Goal: Task Accomplishment & Management: Use online tool/utility

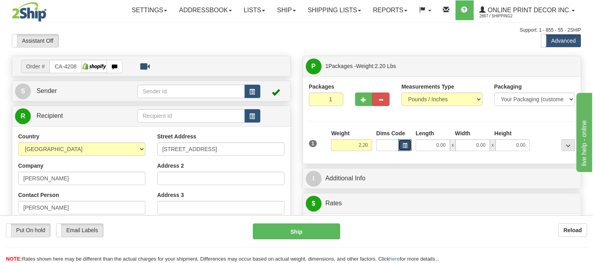
click at [405, 140] on button "button" at bounding box center [404, 145] width 13 height 12
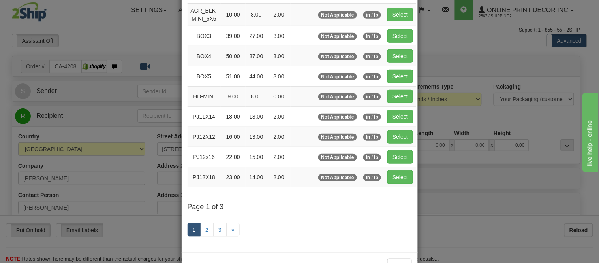
scroll to position [89, 0]
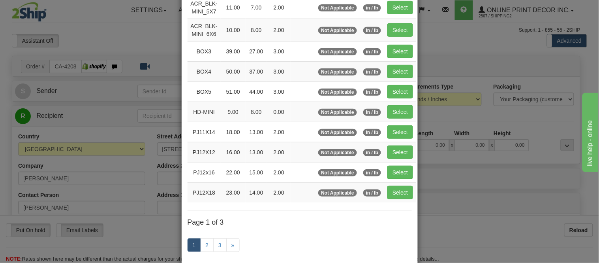
click at [448, 121] on div "× Dimensions Code Length Width Height Weight Weight Type Units ACR_BLK-MINI_5X7…" at bounding box center [299, 131] width 599 height 263
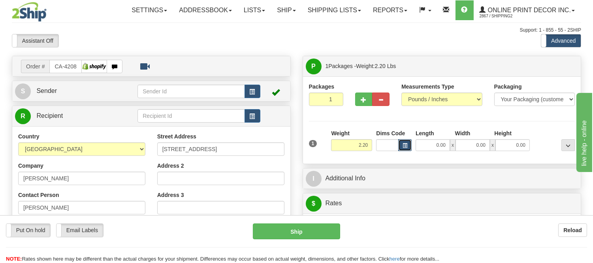
click at [402, 149] on button "button" at bounding box center [404, 145] width 13 height 12
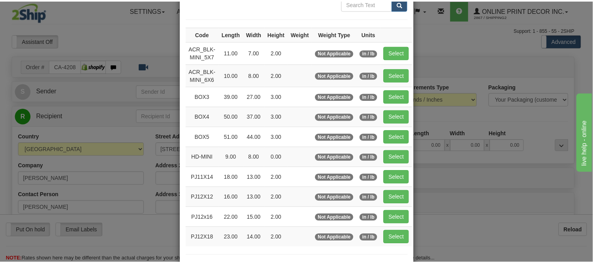
scroll to position [88, 0]
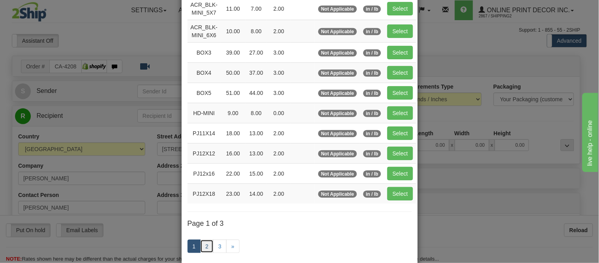
click at [209, 246] on link "2" at bounding box center [206, 245] width 13 height 13
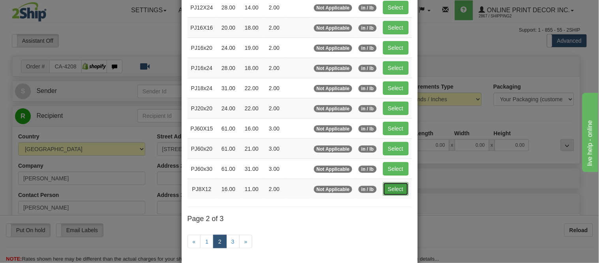
click at [386, 187] on button "Select" at bounding box center [396, 188] width 26 height 13
type input "PJ8X12"
type input "16.00"
type input "11.00"
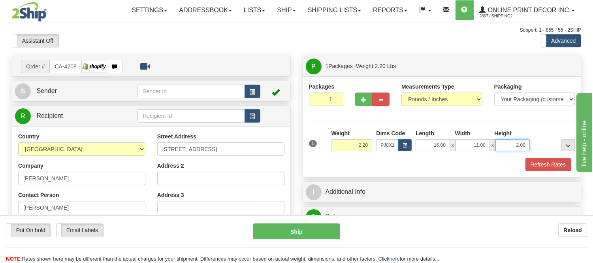
drag, startPoint x: 528, startPoint y: 147, endPoint x: 487, endPoint y: 141, distance: 41.1
click at [487, 141] on div "16.00 x 11.00 x 2.00" at bounding box center [473, 145] width 114 height 12
click button "Delete" at bounding box center [0, 0] width 0 height 0
type input "4.00"
click at [548, 161] on button "Refresh Rates" at bounding box center [548, 164] width 45 height 13
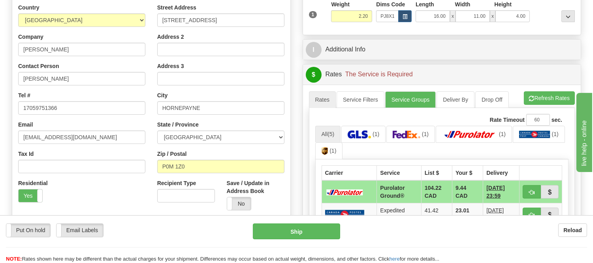
scroll to position [149, 0]
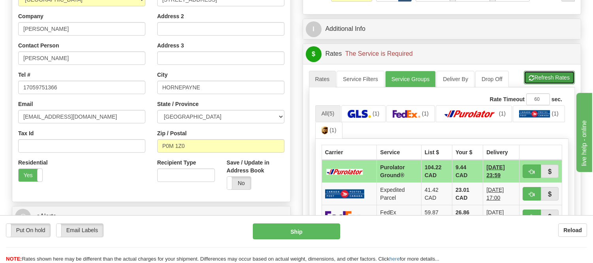
click at [539, 84] on button "Refresh Rates" at bounding box center [549, 77] width 51 height 13
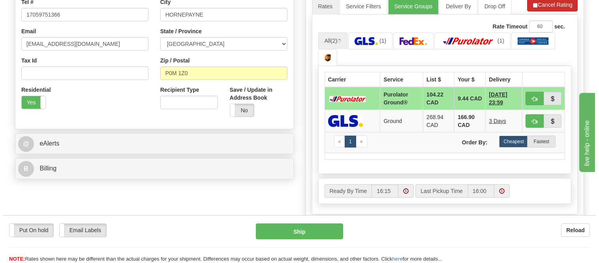
scroll to position [238, 0]
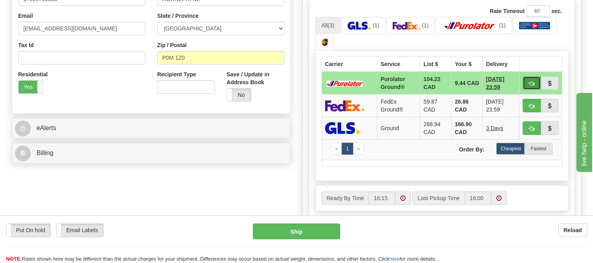
click at [536, 84] on button "button" at bounding box center [532, 82] width 18 height 13
type input "260"
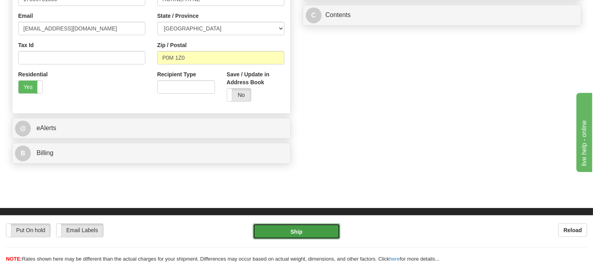
click at [325, 235] on button "Ship" at bounding box center [296, 231] width 87 height 16
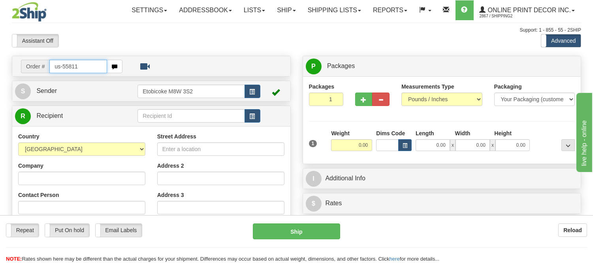
type input "us-55811"
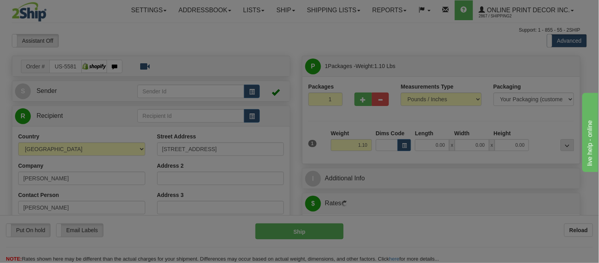
type input "LOXAHATCHEE"
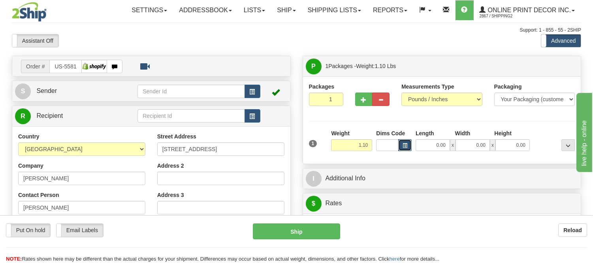
click at [408, 144] on button "button" at bounding box center [404, 145] width 13 height 12
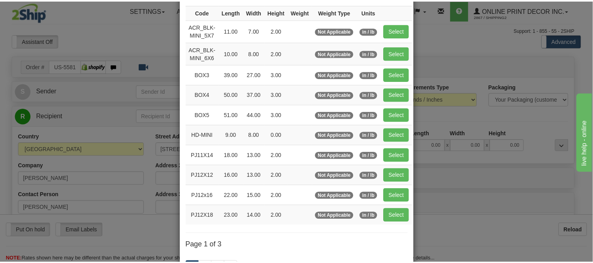
scroll to position [88, 0]
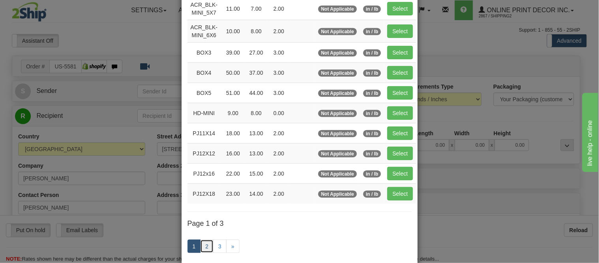
click at [210, 243] on link "2" at bounding box center [206, 245] width 13 height 13
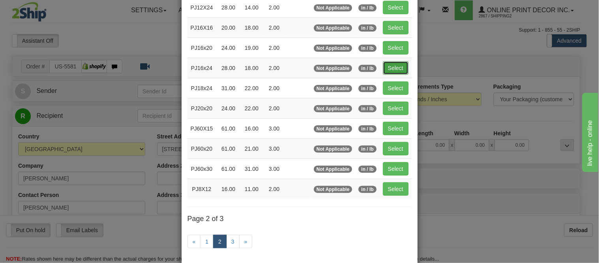
click at [385, 70] on button "Select" at bounding box center [396, 67] width 26 height 13
type input "PJ16x24"
type input "28.00"
type input "18.00"
type input "2.00"
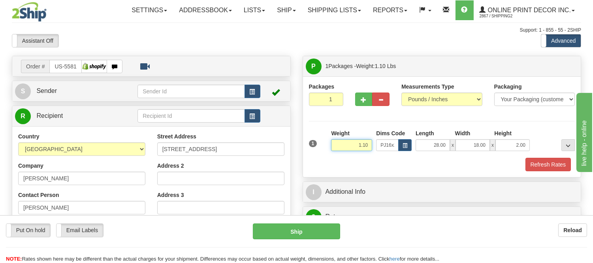
drag, startPoint x: 370, startPoint y: 146, endPoint x: 334, endPoint y: 149, distance: 36.4
click at [334, 149] on input "1.10" at bounding box center [351, 145] width 41 height 12
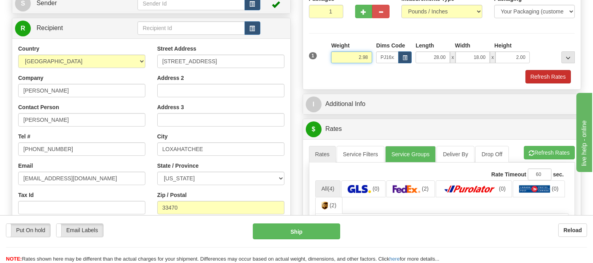
type input "2.98"
click at [556, 77] on button "Refresh Rates" at bounding box center [548, 76] width 45 height 13
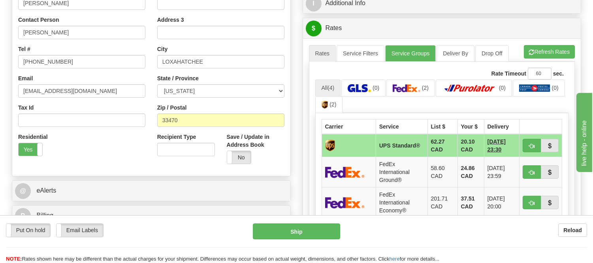
scroll to position [175, 0]
click at [527, 143] on button "button" at bounding box center [532, 144] width 18 height 13
type input "11"
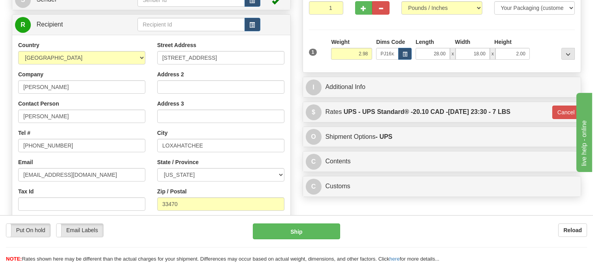
scroll to position [88, 0]
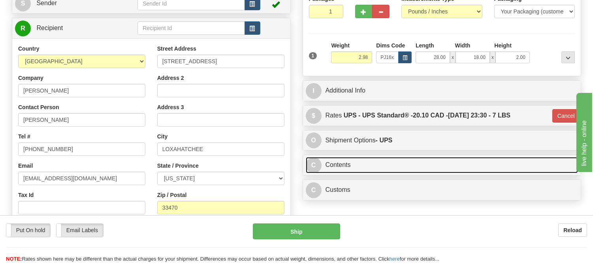
click at [367, 167] on link "C Contents" at bounding box center [442, 165] width 273 height 16
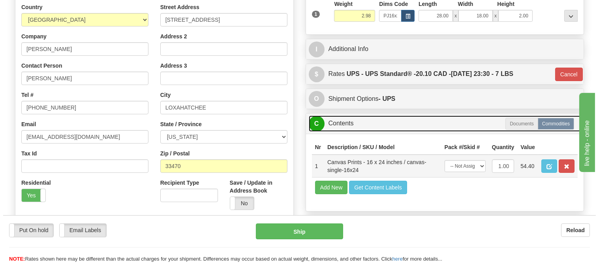
scroll to position [175, 0]
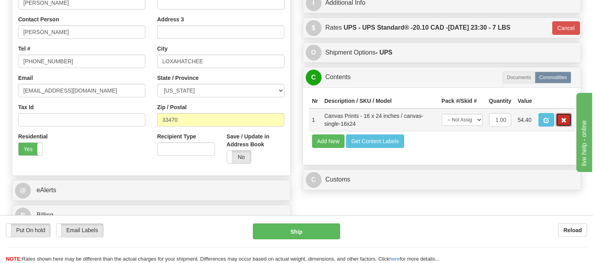
click at [567, 126] on button "button" at bounding box center [564, 119] width 16 height 13
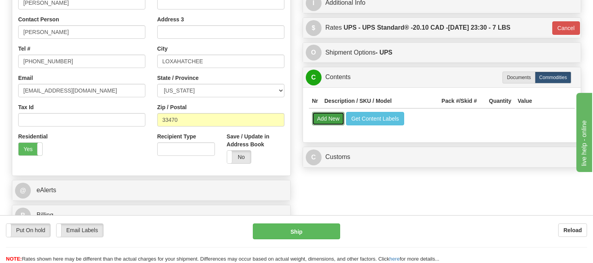
click at [330, 124] on button "Add New" at bounding box center [328, 118] width 33 height 13
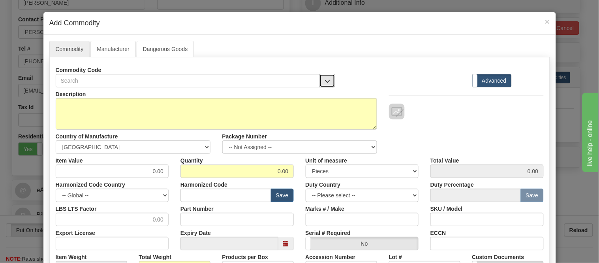
click at [320, 82] on button "button" at bounding box center [328, 80] width 16 height 13
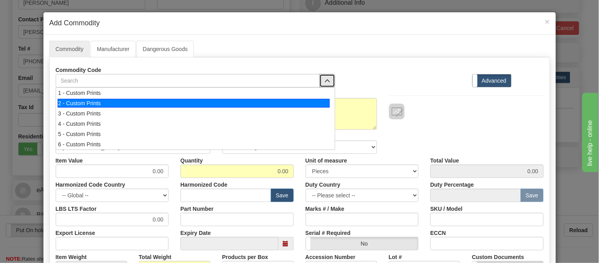
click at [315, 105] on div "2 - Custom Prints" at bounding box center [194, 103] width 272 height 9
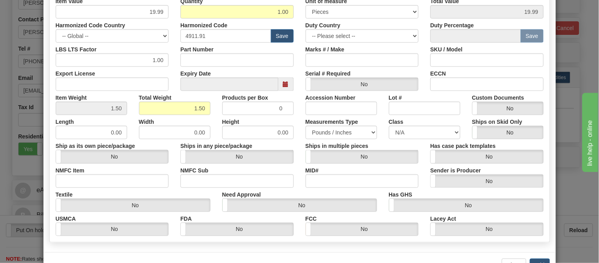
scroll to position [187, 0]
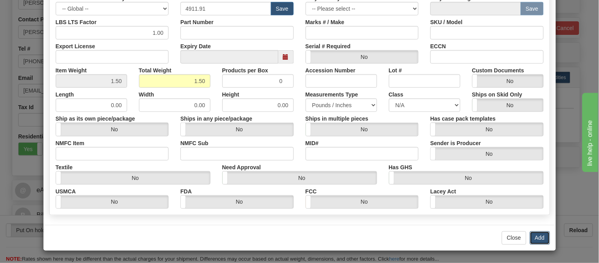
click at [535, 234] on button "Add" at bounding box center [540, 237] width 20 height 13
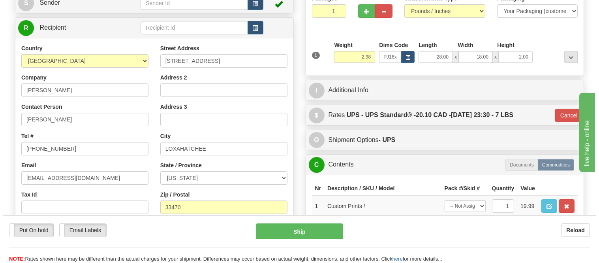
scroll to position [88, 0]
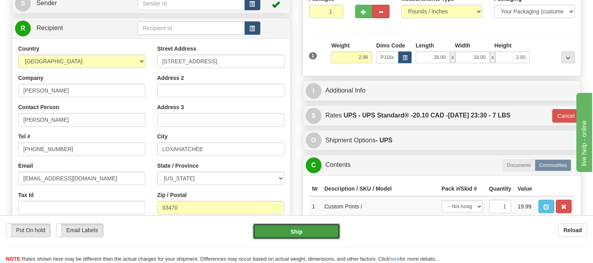
click at [319, 228] on button "Ship" at bounding box center [296, 231] width 87 height 16
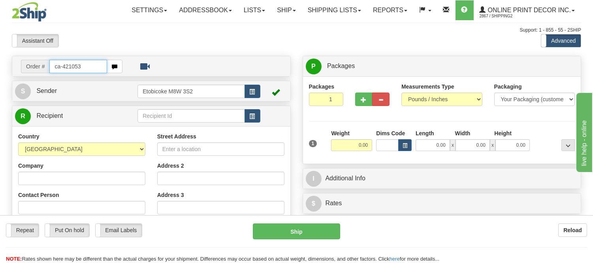
type input "ca-421053"
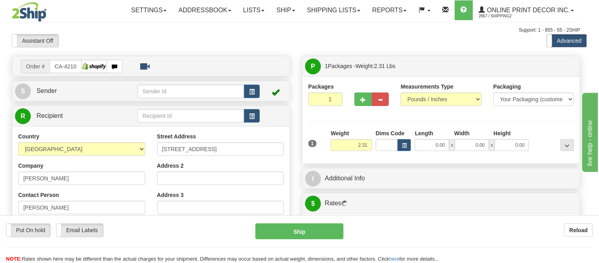
type input "SCARBOROUGH"
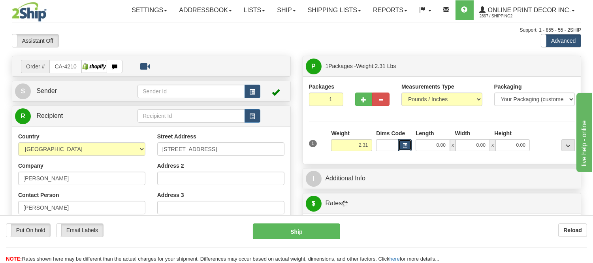
click at [401, 146] on button "button" at bounding box center [404, 145] width 13 height 12
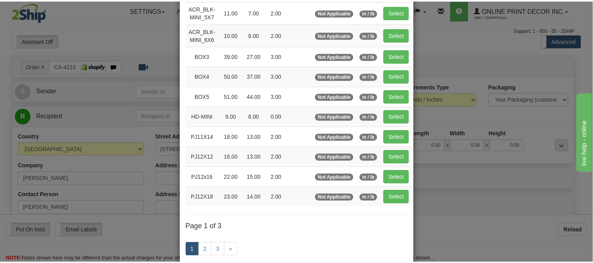
scroll to position [88, 0]
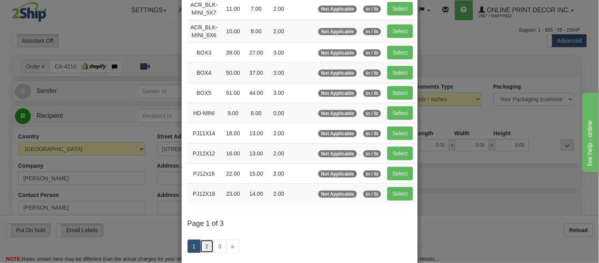
click at [205, 249] on link "2" at bounding box center [206, 245] width 13 height 13
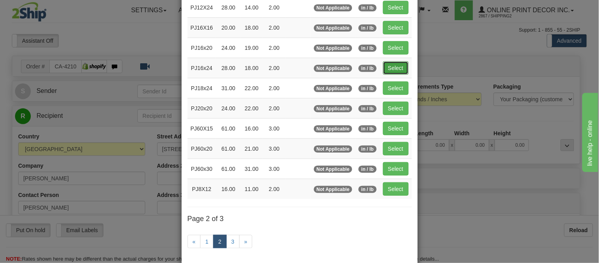
click at [396, 66] on button "Select" at bounding box center [396, 67] width 26 height 13
type input "PJ16x24"
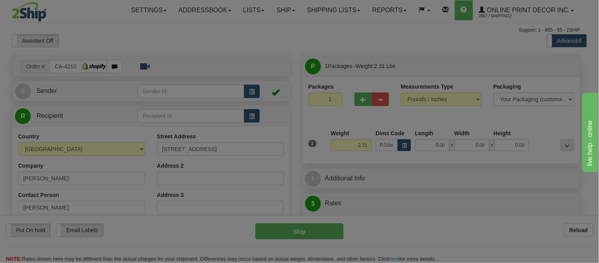
type input "28.00"
type input "18.00"
type input "2.00"
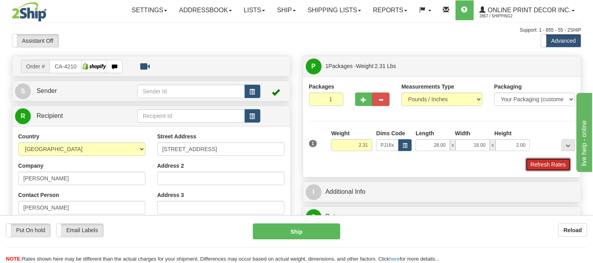
click at [543, 162] on button "Refresh Rates" at bounding box center [548, 164] width 45 height 13
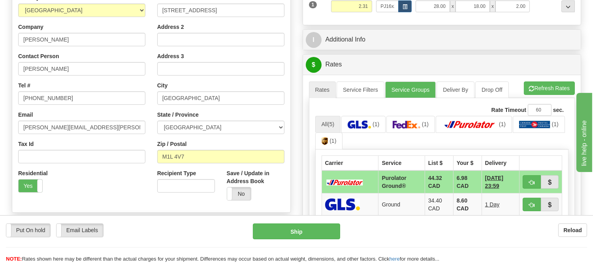
scroll to position [219, 0]
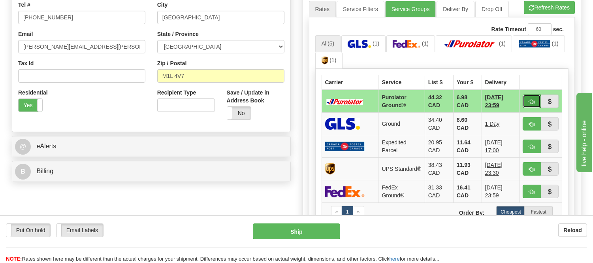
click at [535, 96] on button "button" at bounding box center [532, 100] width 18 height 13
type input "260"
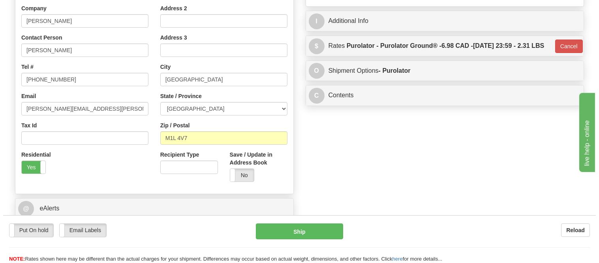
scroll to position [44, 0]
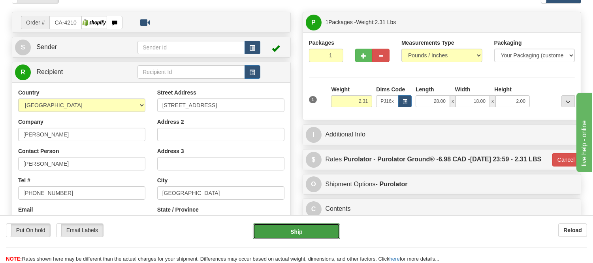
click at [299, 238] on button "Ship" at bounding box center [296, 231] width 87 height 16
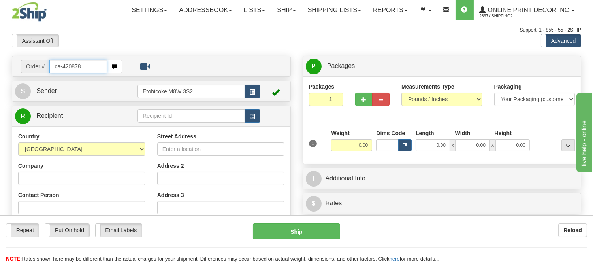
type input "ca-420878"
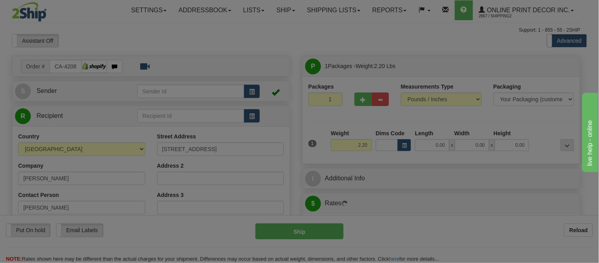
type input "WHITEHORSE"
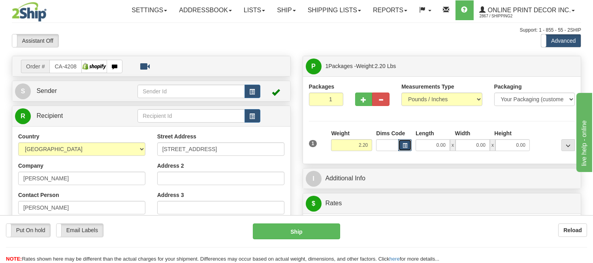
click at [403, 145] on span "button" at bounding box center [405, 145] width 5 height 4
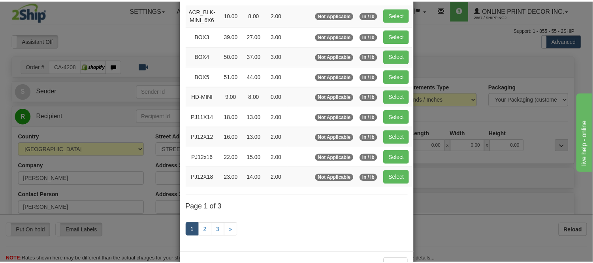
scroll to position [132, 0]
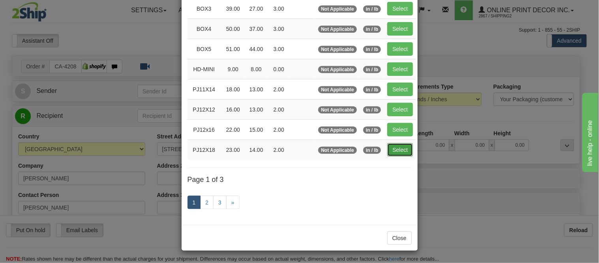
click at [391, 153] on button "Select" at bounding box center [401, 149] width 26 height 13
type input "PJ12X18"
type input "23.00"
type input "14.00"
type input "2.00"
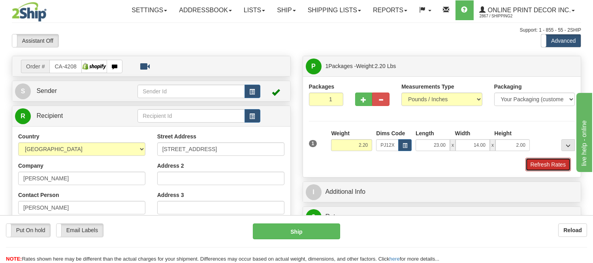
click at [552, 164] on button "Refresh Rates" at bounding box center [548, 164] width 45 height 13
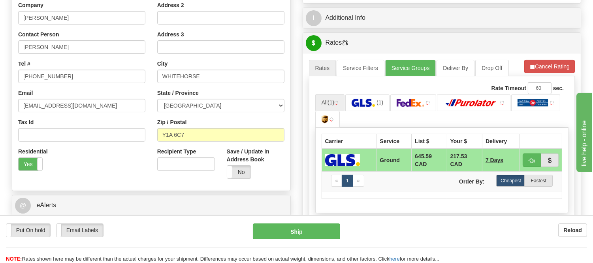
scroll to position [168, 0]
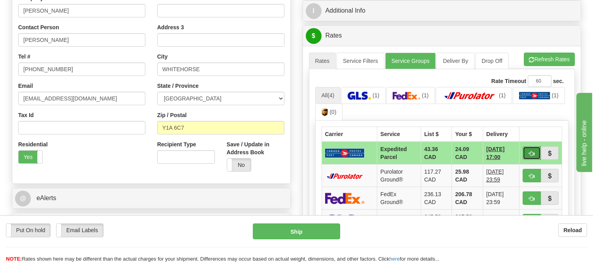
click at [530, 153] on span "button" at bounding box center [532, 153] width 6 height 5
type input "DOM.EP"
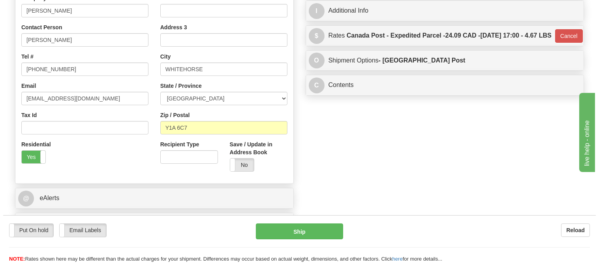
scroll to position [36, 0]
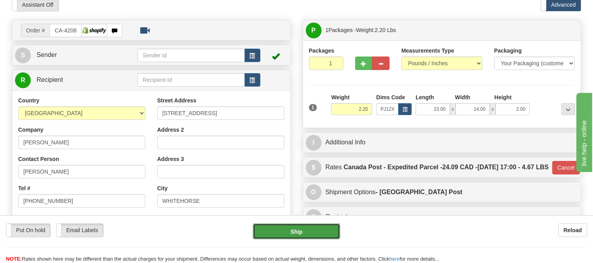
click at [306, 230] on button "Ship" at bounding box center [296, 231] width 87 height 16
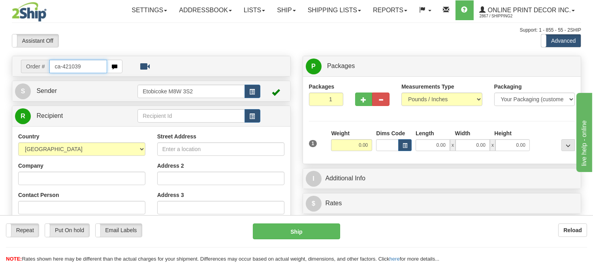
type input "ca-421039"
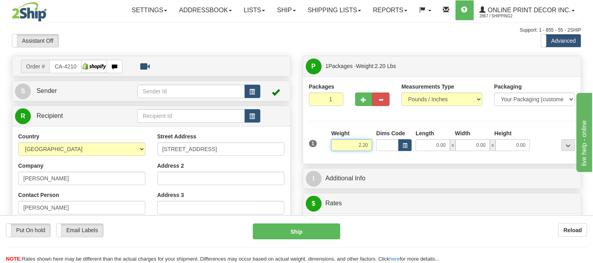
drag, startPoint x: 370, startPoint y: 143, endPoint x: 300, endPoint y: 139, distance: 69.7
type input "2"
type input "4.40"
click at [403, 145] on span "button" at bounding box center [405, 145] width 5 height 4
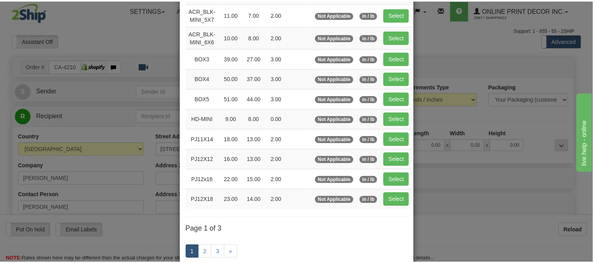
scroll to position [88, 0]
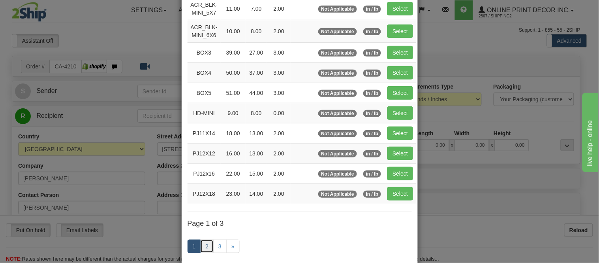
click at [203, 243] on link "2" at bounding box center [206, 245] width 13 height 13
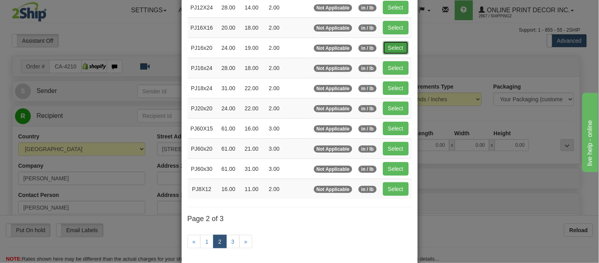
click at [385, 45] on button "Select" at bounding box center [396, 47] width 26 height 13
type input "PJ16x20"
type input "24.00"
type input "19.00"
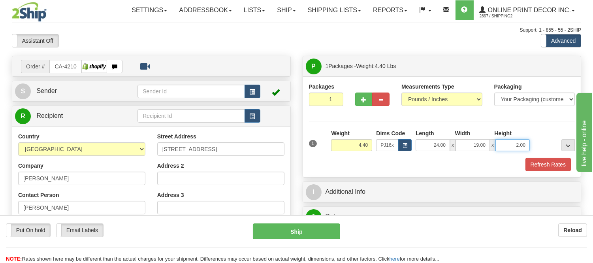
drag, startPoint x: 525, startPoint y: 146, endPoint x: 494, endPoint y: 147, distance: 30.8
click at [494, 147] on div "24.00 x 19.00 x 2.00" at bounding box center [473, 145] width 114 height 12
click button "Delete" at bounding box center [0, 0] width 0 height 0
type input "4.00"
click at [544, 163] on button "Refresh Rates" at bounding box center [548, 164] width 45 height 13
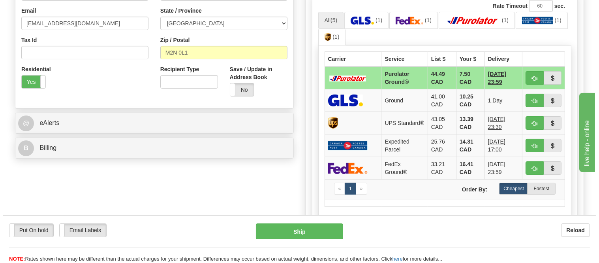
scroll to position [279, 0]
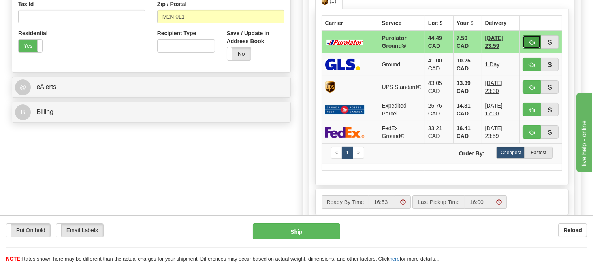
click at [530, 36] on button "button" at bounding box center [532, 41] width 18 height 13
type input "260"
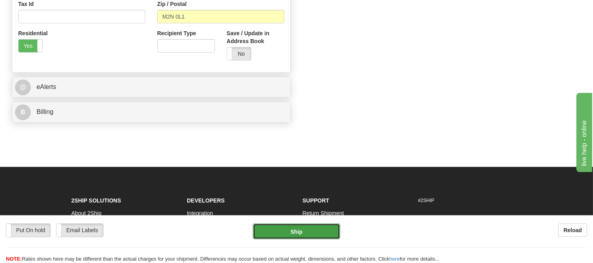
click at [330, 227] on button "Ship" at bounding box center [296, 231] width 87 height 16
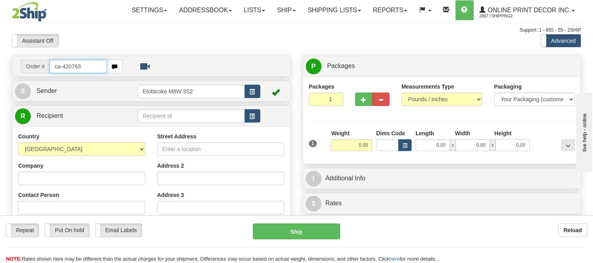
type input "ca-420763"
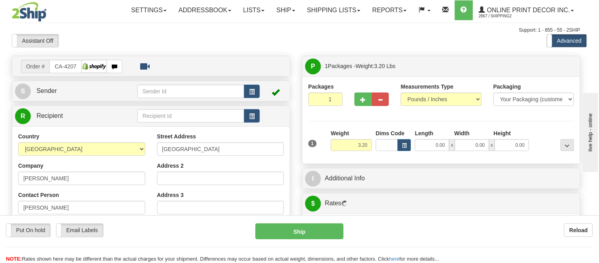
type input "SAINT-MARC-DES-CARRIERES"
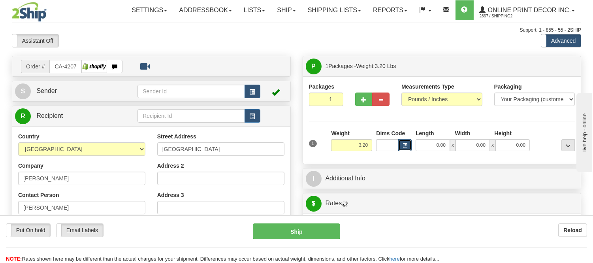
click at [405, 146] on span "button" at bounding box center [405, 145] width 5 height 4
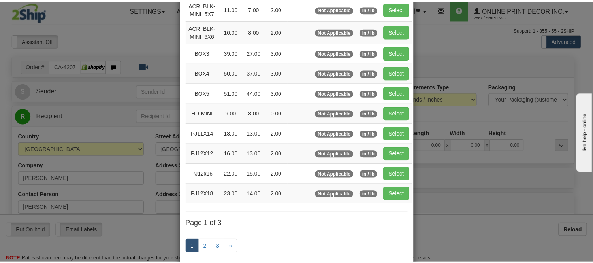
scroll to position [88, 0]
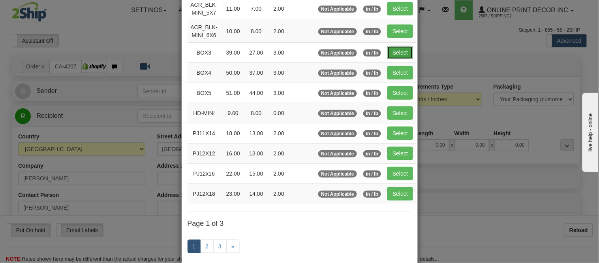
click at [390, 50] on button "Select" at bounding box center [401, 52] width 26 height 13
type input "BOX3"
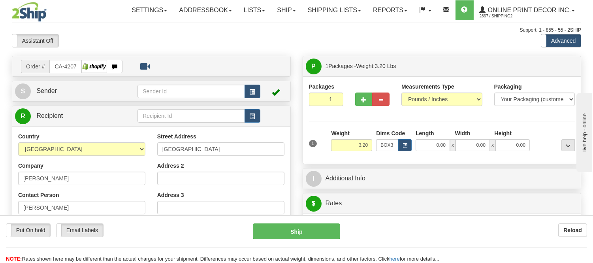
type input "39.00"
type input "27.00"
type input "3.00"
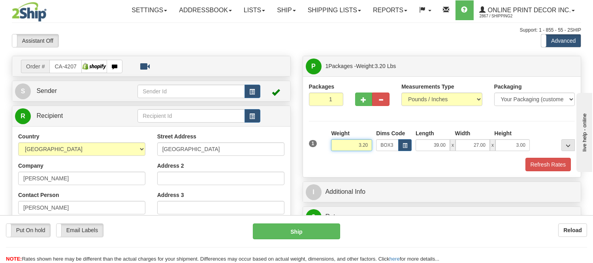
drag, startPoint x: 370, startPoint y: 147, endPoint x: 327, endPoint y: 145, distance: 43.1
click at [327, 145] on div "1 Weight 3.20 Dims Code BOX3" at bounding box center [442, 143] width 270 height 28
type input "7.98"
click at [547, 163] on button "Refresh Rates" at bounding box center [548, 164] width 45 height 13
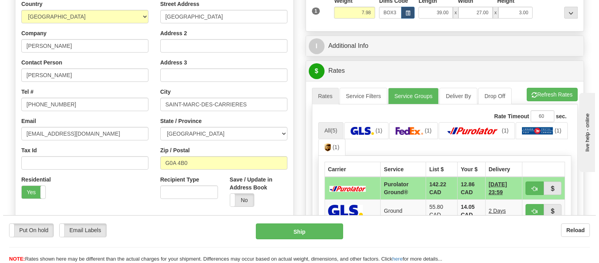
scroll to position [175, 0]
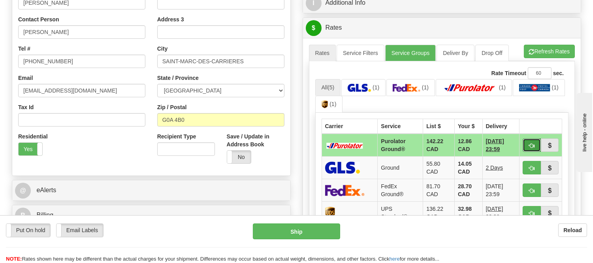
click at [531, 139] on button "button" at bounding box center [532, 144] width 18 height 13
type input "260"
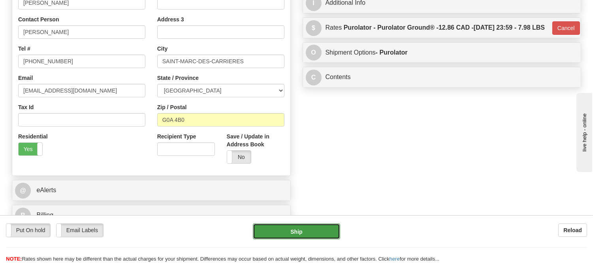
click at [322, 226] on button "Ship" at bounding box center [296, 231] width 87 height 16
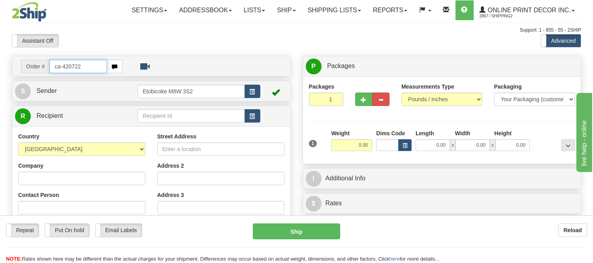
type input "ca-420722"
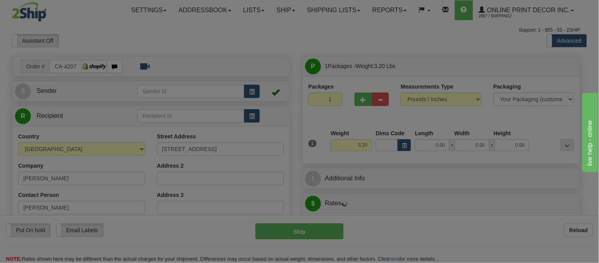
type input "VICTORIA"
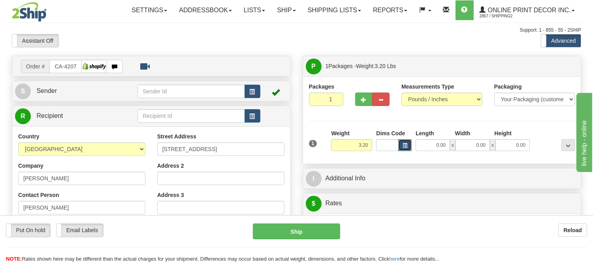
click at [406, 144] on span "button" at bounding box center [405, 145] width 5 height 4
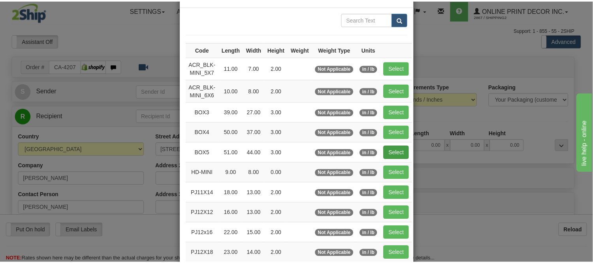
scroll to position [44, 0]
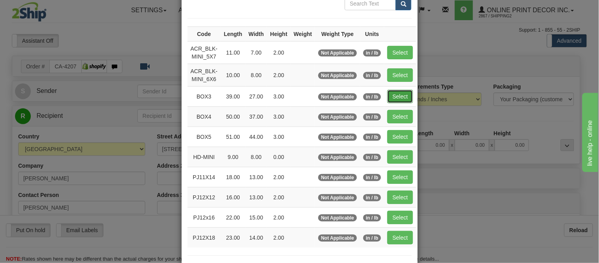
click at [408, 95] on button "Select" at bounding box center [401, 96] width 26 height 13
type input "BOX3"
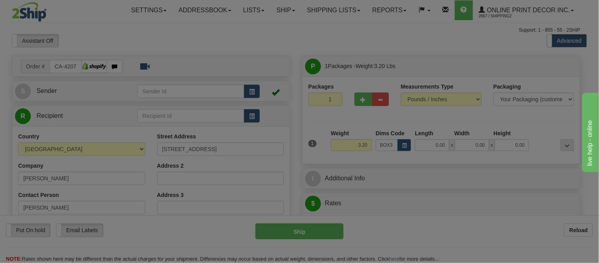
type input "39.00"
type input "27.00"
type input "3.00"
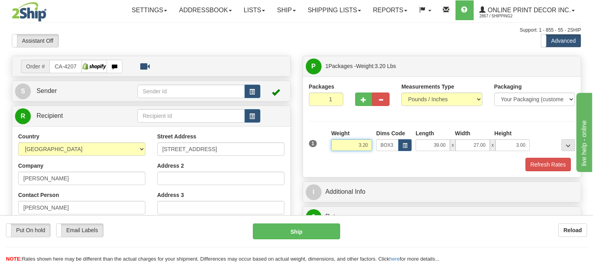
drag, startPoint x: 370, startPoint y: 144, endPoint x: 333, endPoint y: 144, distance: 37.1
click at [333, 144] on input "3.20" at bounding box center [351, 145] width 41 height 12
type input "7.98"
click at [546, 168] on button "Refresh Rates" at bounding box center [548, 164] width 45 height 13
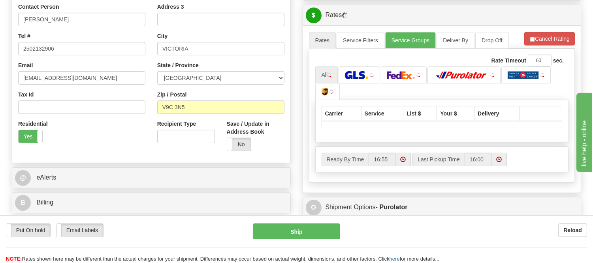
scroll to position [195, 0]
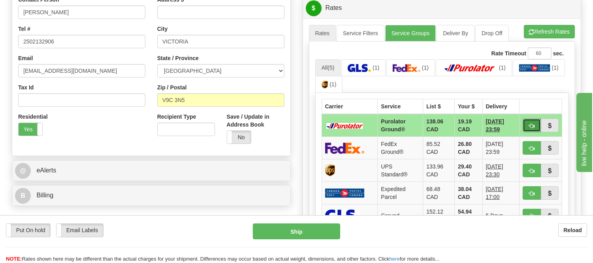
click at [528, 128] on button "button" at bounding box center [532, 125] width 18 height 13
type input "260"
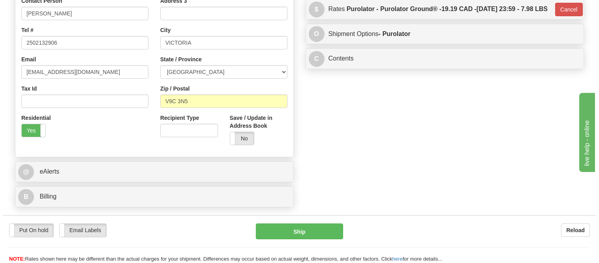
scroll to position [107, 0]
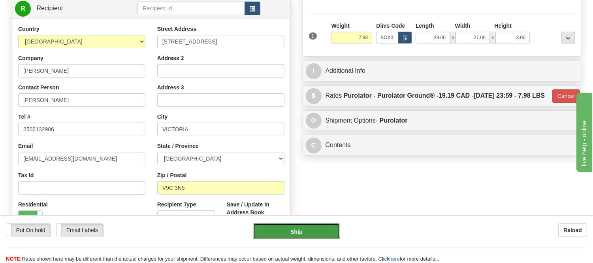
click at [288, 232] on button "Ship" at bounding box center [296, 231] width 87 height 16
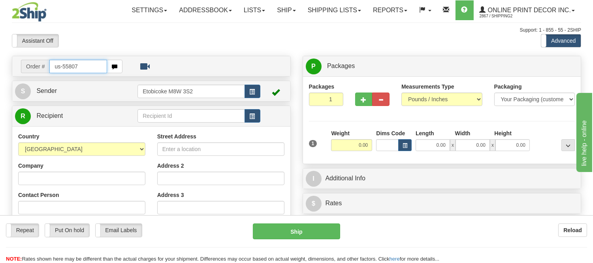
type input "us-55807"
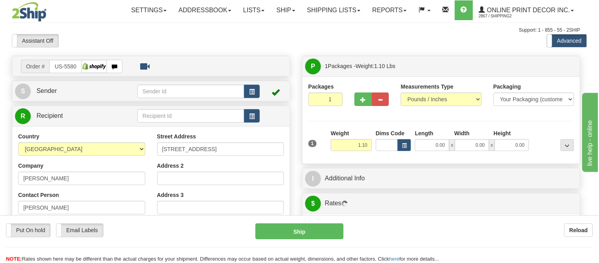
type input "ROANOKE"
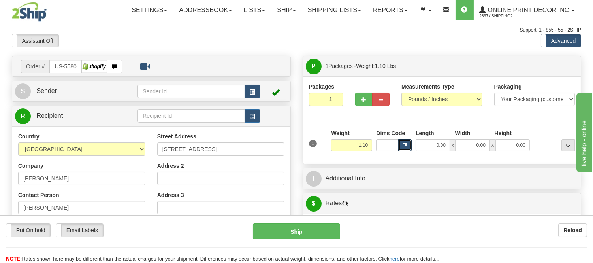
click at [406, 147] on span "button" at bounding box center [405, 145] width 5 height 4
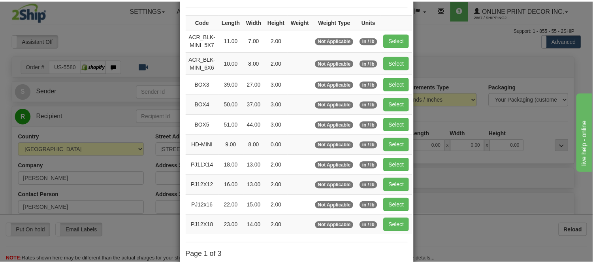
scroll to position [44, 0]
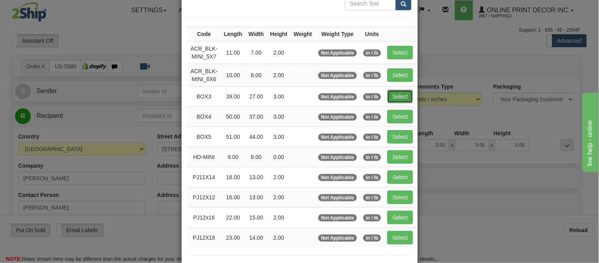
click at [398, 94] on button "Select" at bounding box center [401, 96] width 26 height 13
type input "BOX3"
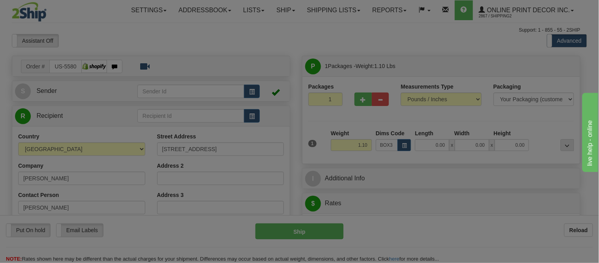
type input "39.00"
type input "27.00"
type input "3.00"
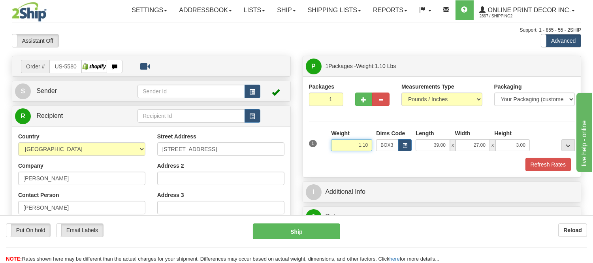
drag, startPoint x: 372, startPoint y: 144, endPoint x: 332, endPoint y: 139, distance: 40.2
click at [332, 139] on div "Weight 1.10" at bounding box center [351, 140] width 41 height 22
type input "8.98"
click at [562, 159] on button "Refresh Rates" at bounding box center [548, 164] width 45 height 13
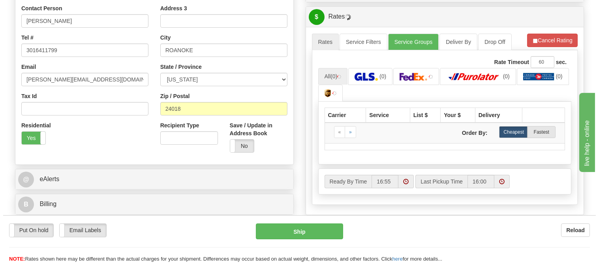
scroll to position [200, 0]
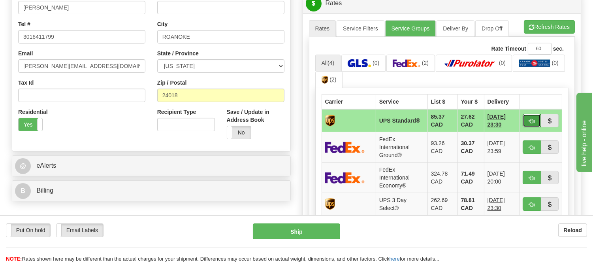
click at [531, 119] on span "button" at bounding box center [532, 121] width 6 height 5
type input "11"
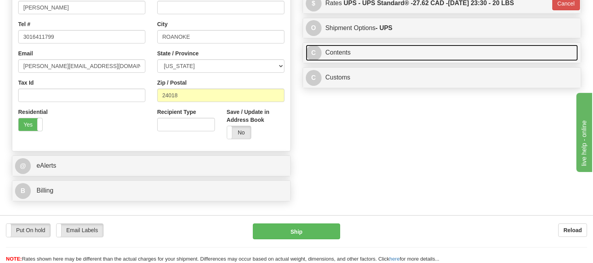
click at [443, 57] on link "C Contents" at bounding box center [442, 53] width 273 height 16
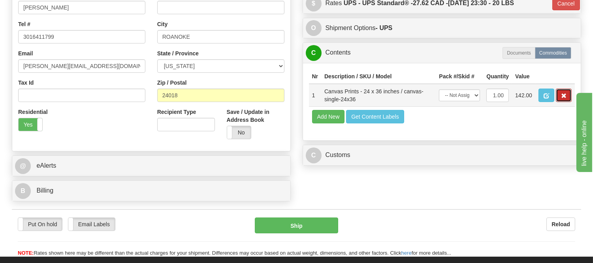
click at [563, 98] on span "button" at bounding box center [564, 95] width 6 height 5
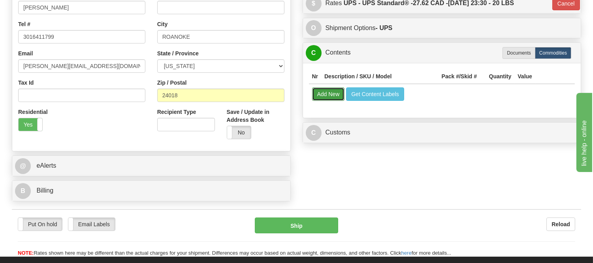
click at [332, 100] on button "Add New" at bounding box center [328, 93] width 33 height 13
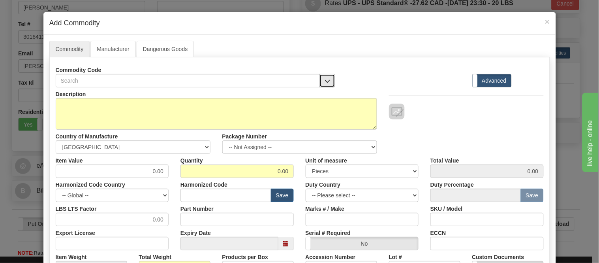
click at [329, 78] on button "button" at bounding box center [328, 80] width 16 height 13
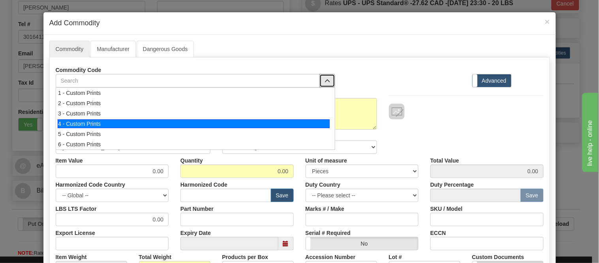
click at [330, 124] on li "4 - Custom Prints" at bounding box center [195, 124] width 279 height 10
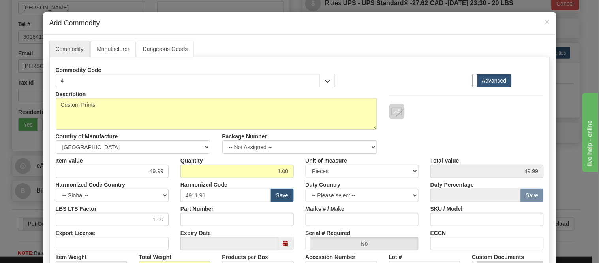
scroll to position [175, 0]
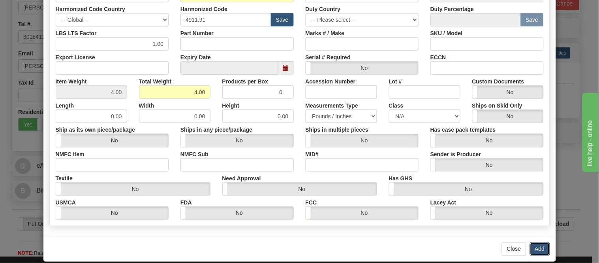
click at [538, 243] on button "Add" at bounding box center [540, 248] width 20 height 13
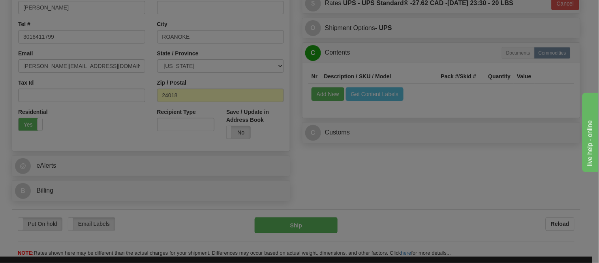
scroll to position [0, 0]
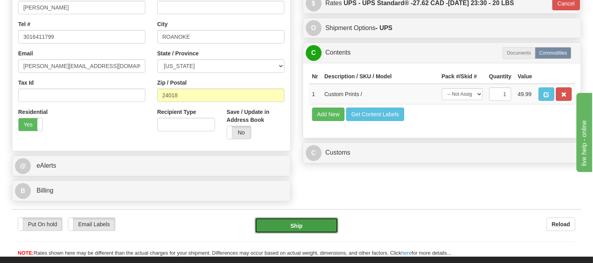
click at [298, 226] on button "Ship" at bounding box center [296, 225] width 83 height 16
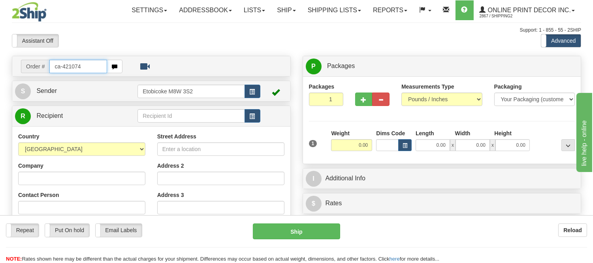
type input "ca-421074"
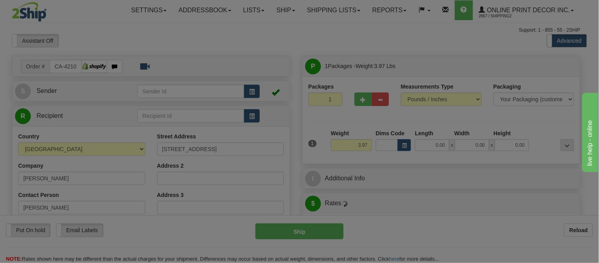
type input "MEADOW LAKE"
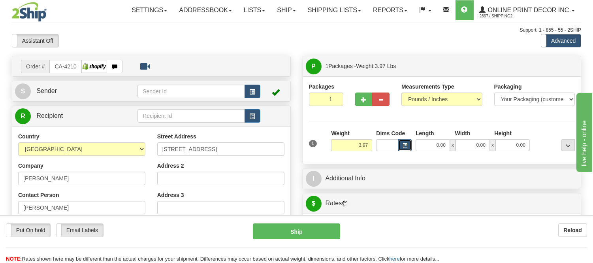
click at [407, 143] on button "button" at bounding box center [404, 145] width 13 height 12
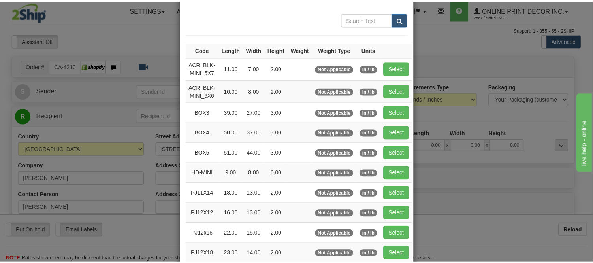
scroll to position [44, 0]
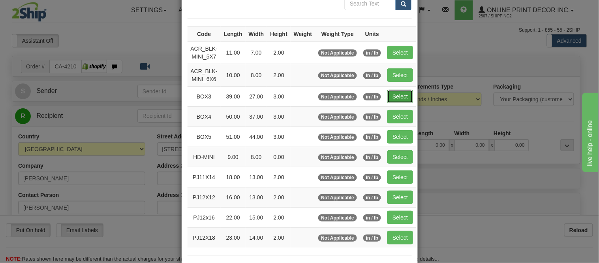
click at [389, 95] on button "Select" at bounding box center [401, 96] width 26 height 13
type input "BOX3"
type input "39.00"
type input "27.00"
type input "3.00"
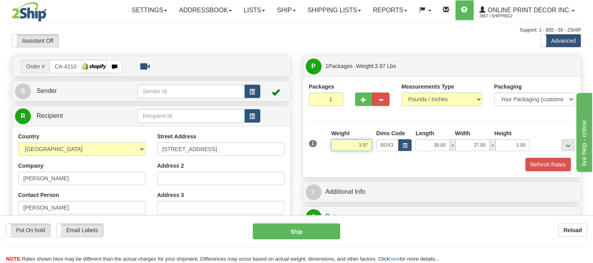
drag, startPoint x: 369, startPoint y: 147, endPoint x: 335, endPoint y: 147, distance: 33.6
click at [335, 147] on input "3.97" at bounding box center [351, 145] width 41 height 12
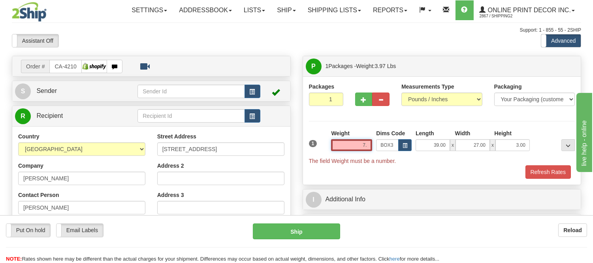
type input "7"
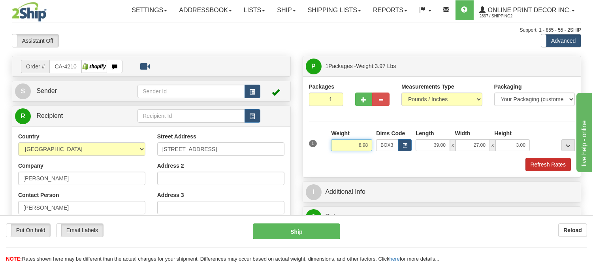
type input "8.98"
click at [533, 160] on button "Refresh Rates" at bounding box center [548, 164] width 45 height 13
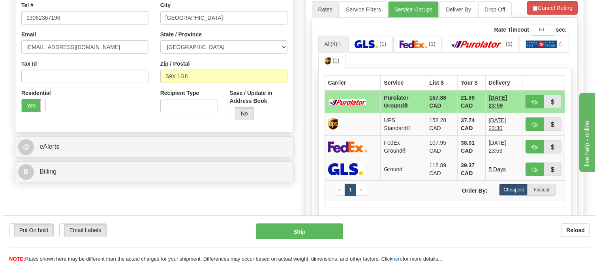
scroll to position [219, 0]
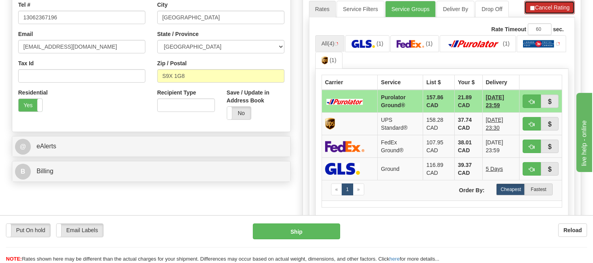
click at [541, 13] on button "Cancel Rating" at bounding box center [549, 7] width 51 height 13
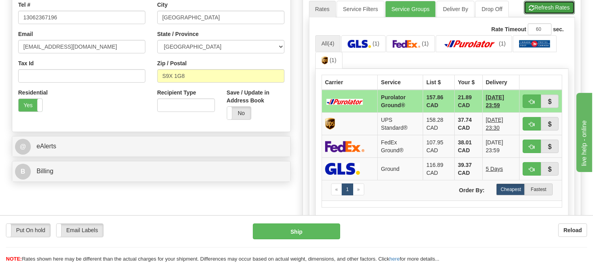
click at [541, 13] on button "Refresh Rates" at bounding box center [549, 7] width 51 height 13
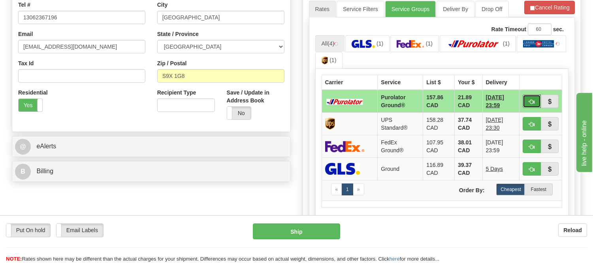
click at [534, 101] on span "button" at bounding box center [532, 101] width 6 height 5
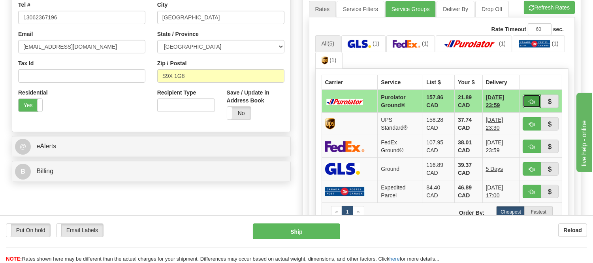
click at [530, 99] on span "button" at bounding box center [532, 101] width 6 height 5
type input "260"
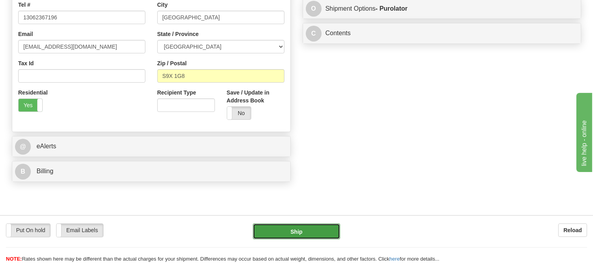
click at [319, 232] on button "Ship" at bounding box center [296, 231] width 87 height 16
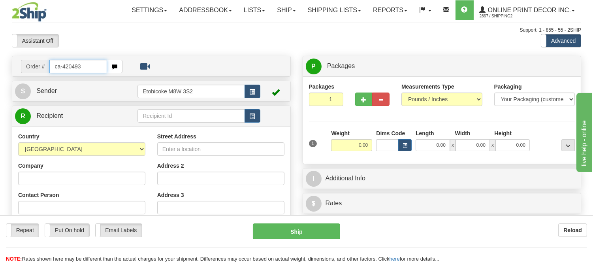
type input "ca-420493"
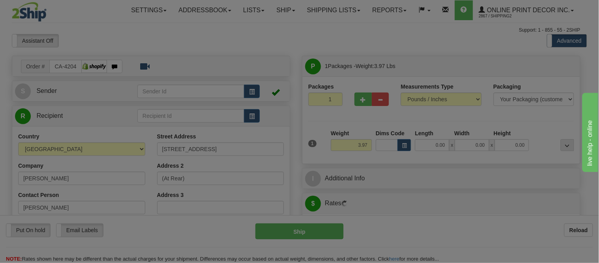
type input "[GEOGRAPHIC_DATA]"
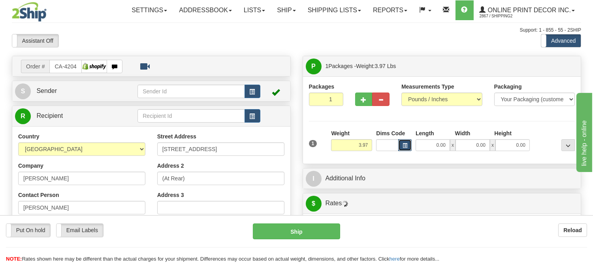
click at [410, 148] on button "button" at bounding box center [404, 145] width 13 height 12
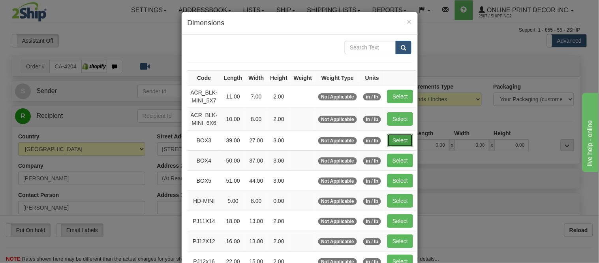
click at [405, 137] on button "Select" at bounding box center [401, 140] width 26 height 13
type input "BOX3"
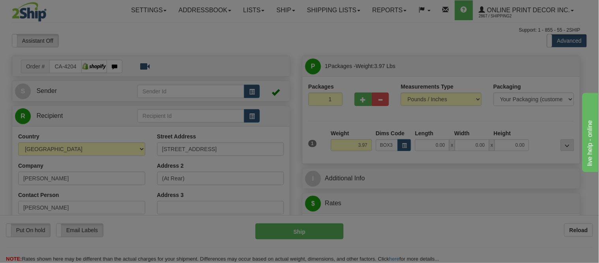
type input "39.00"
type input "27.00"
type input "3.00"
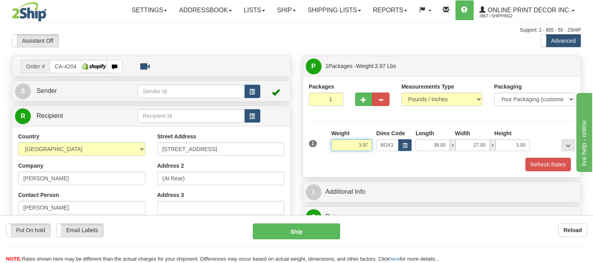
drag, startPoint x: 366, startPoint y: 143, endPoint x: 331, endPoint y: 143, distance: 34.4
click at [331, 143] on input "3.97" at bounding box center [351, 145] width 41 height 12
type input "8.98"
click at [535, 167] on button "Refresh Rates" at bounding box center [548, 164] width 45 height 13
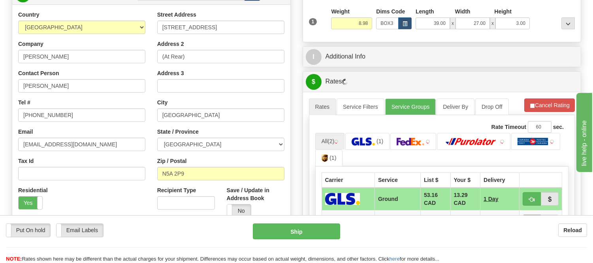
scroll to position [132, 0]
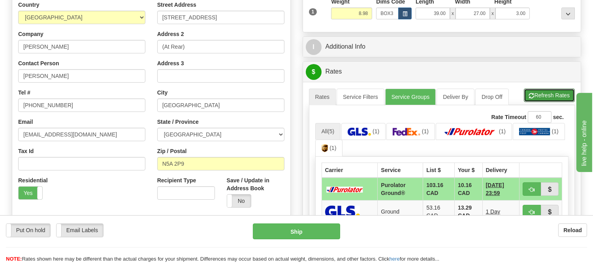
click at [542, 97] on button "Refresh Rates" at bounding box center [549, 95] width 51 height 13
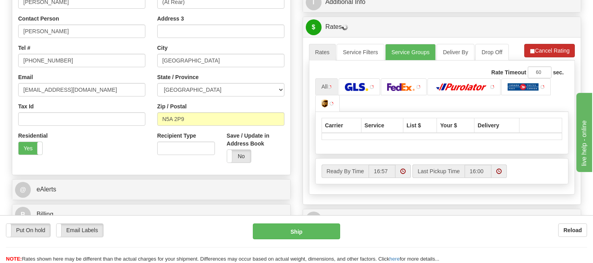
scroll to position [219, 0]
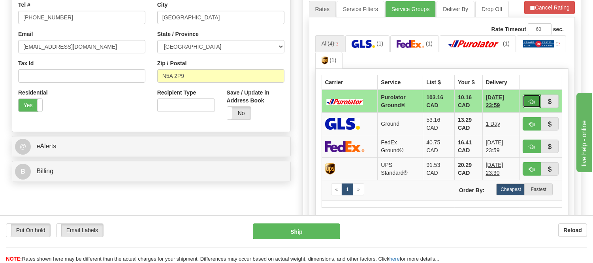
click at [532, 99] on span "button" at bounding box center [532, 101] width 6 height 5
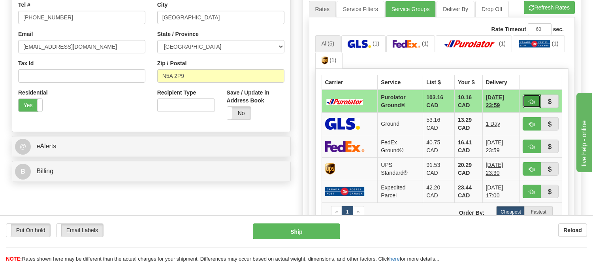
click at [532, 99] on span "button" at bounding box center [532, 101] width 6 height 5
type input "260"
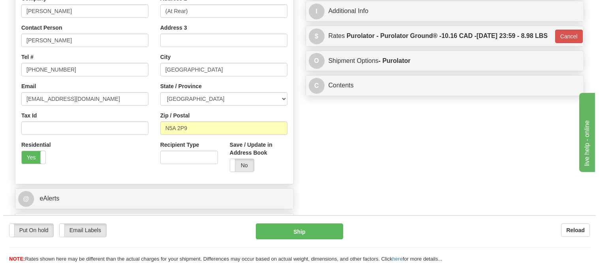
scroll to position [88, 0]
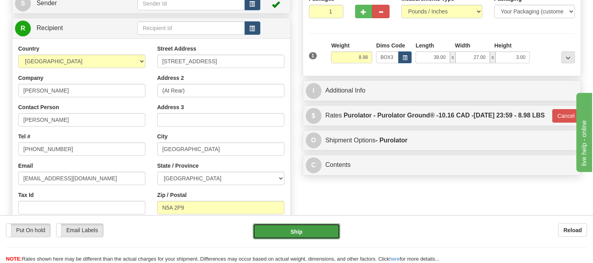
click at [317, 231] on button "Ship" at bounding box center [296, 231] width 87 height 16
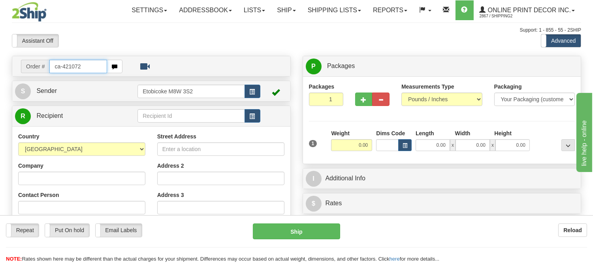
type input "ca-421072"
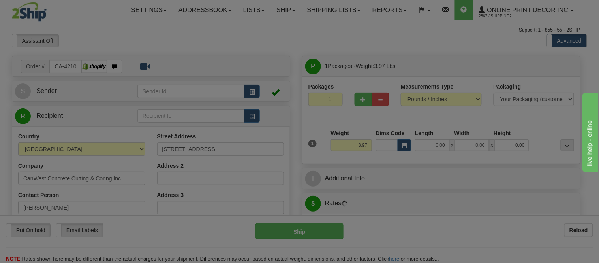
type input "[PERSON_NAME]"
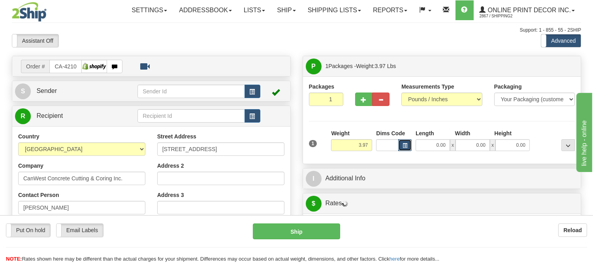
click at [401, 141] on button "button" at bounding box center [404, 145] width 13 height 12
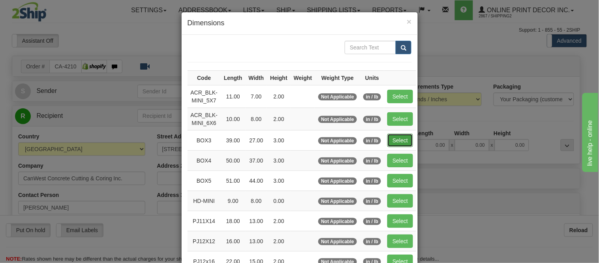
click at [389, 138] on button "Select" at bounding box center [401, 140] width 26 height 13
type input "BOX3"
type input "39.00"
type input "27.00"
type input "3.00"
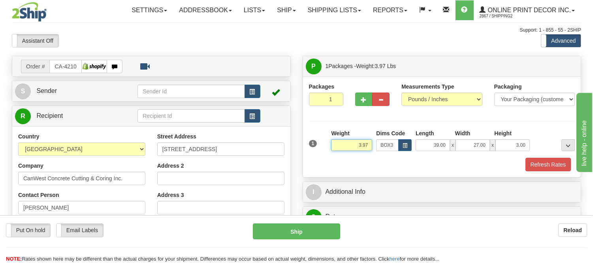
drag, startPoint x: 369, startPoint y: 145, endPoint x: 313, endPoint y: 141, distance: 57.0
click at [313, 141] on div "1 Weight 3.97 Dims Code BOX3" at bounding box center [442, 143] width 270 height 28
type input "9"
type input "8.98"
click at [538, 166] on button "Refresh Rates" at bounding box center [548, 164] width 45 height 13
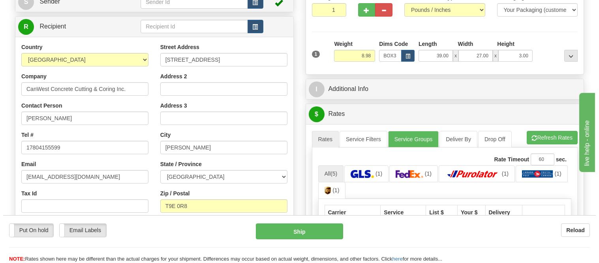
scroll to position [132, 0]
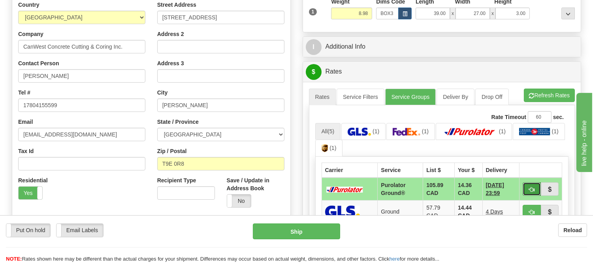
click at [531, 188] on span "button" at bounding box center [532, 189] width 6 height 5
type input "260"
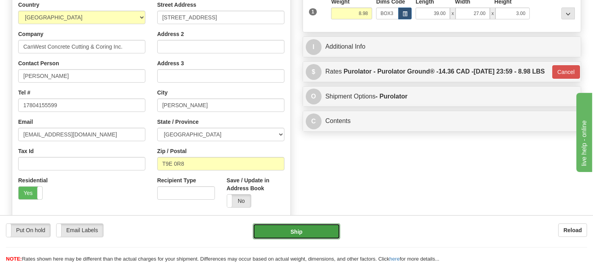
click at [283, 230] on button "Ship" at bounding box center [296, 231] width 87 height 16
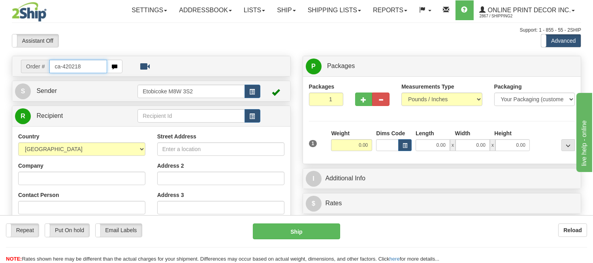
type input "ca-420218"
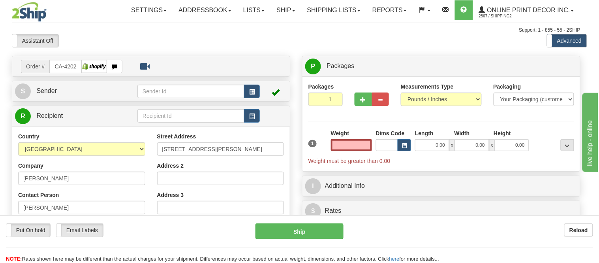
type input "VICTORIA"
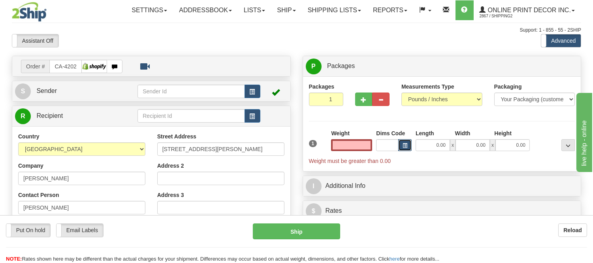
type input "0.00"
click at [400, 151] on button "button" at bounding box center [404, 145] width 13 height 12
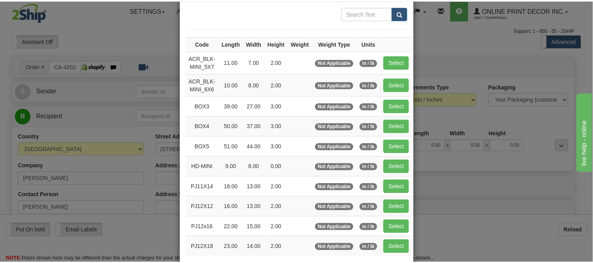
scroll to position [88, 0]
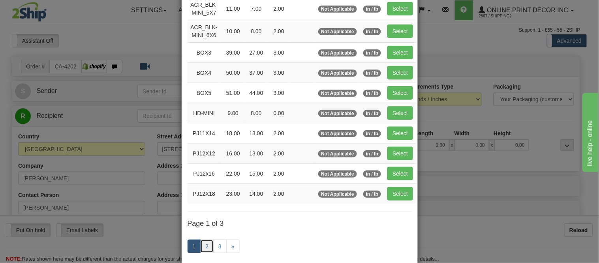
click at [202, 245] on link "2" at bounding box center [206, 245] width 13 height 13
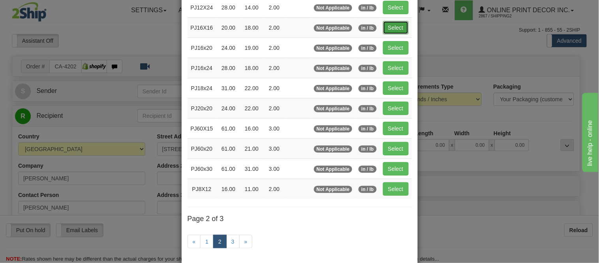
click at [390, 25] on button "Select" at bounding box center [396, 27] width 26 height 13
type input "PJ16X16"
type input "20.00"
type input "18.00"
type input "2.00"
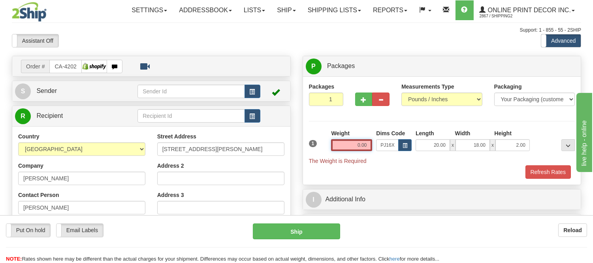
drag, startPoint x: 368, startPoint y: 144, endPoint x: 312, endPoint y: 138, distance: 56.4
click at [312, 138] on div "1 Weight 0.00 Dims Code x x" at bounding box center [442, 147] width 270 height 36
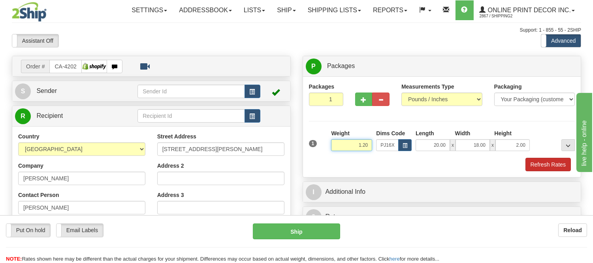
type input "1.20"
click at [548, 158] on button "Refresh Rates" at bounding box center [548, 164] width 45 height 13
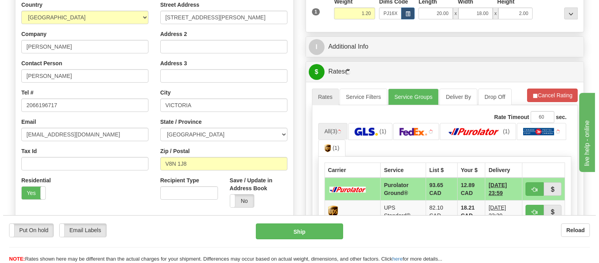
scroll to position [219, 0]
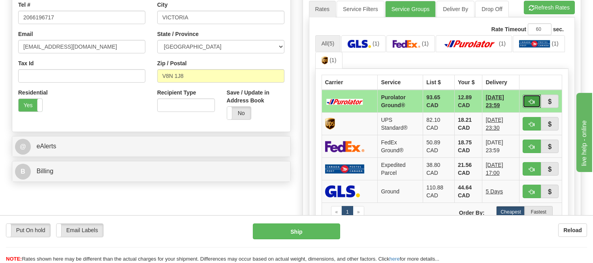
click at [529, 103] on span "button" at bounding box center [532, 101] width 6 height 5
type input "260"
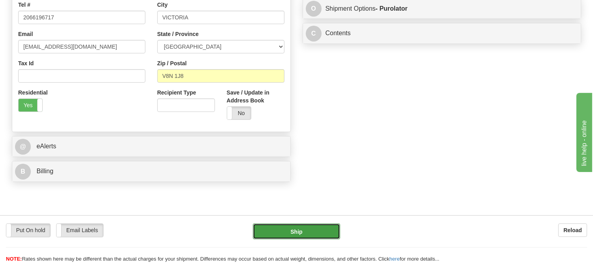
click at [317, 238] on button "Ship" at bounding box center [296, 231] width 87 height 16
